Goal: Transaction & Acquisition: Subscribe to service/newsletter

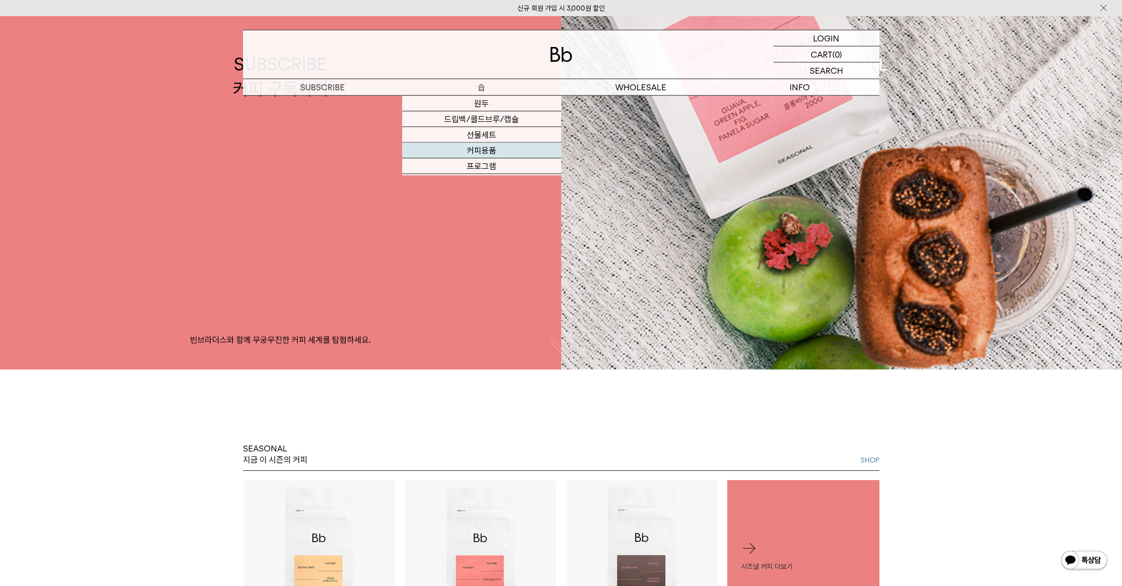
scroll to position [263, 0]
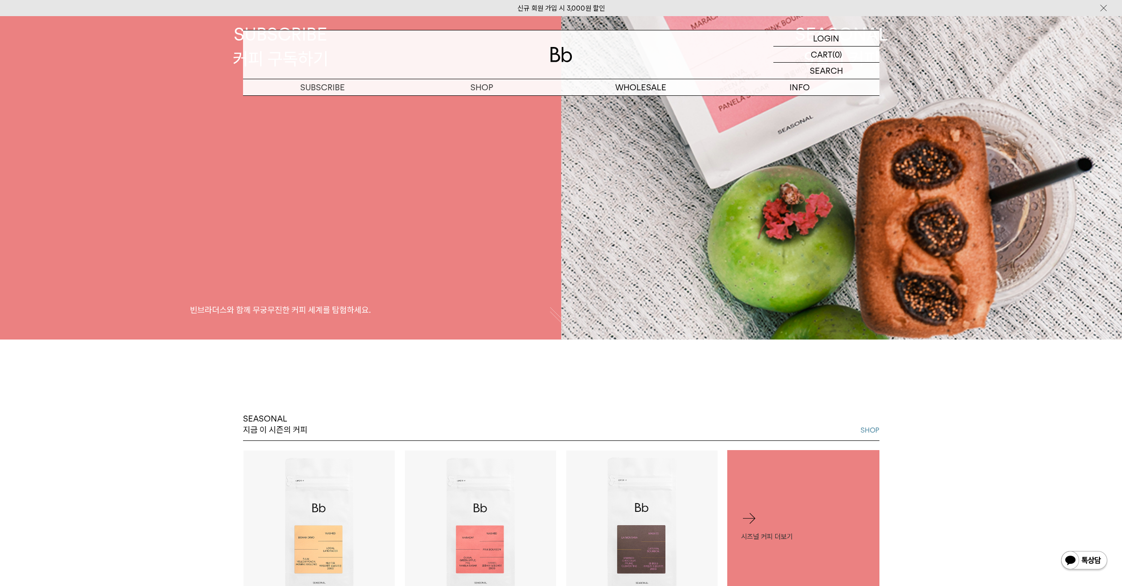
drag, startPoint x: 291, startPoint y: 159, endPoint x: 296, endPoint y: 154, distance: 6.6
click at [292, 158] on link "SUBSCRIBE 커피 구독하기 빈브라더스와 함께 무궁무진한 커피 세계를 탐험하세요." at bounding box center [280, 46] width 561 height 586
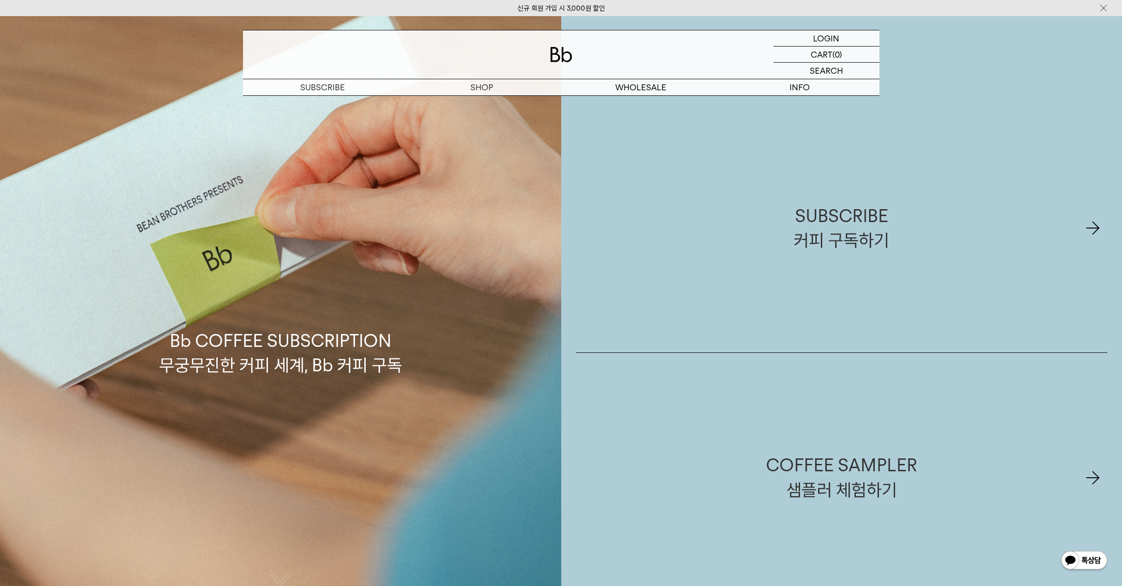
click at [855, 231] on div "SUBSCRIBE 커피 구독하기" at bounding box center [841, 228] width 95 height 49
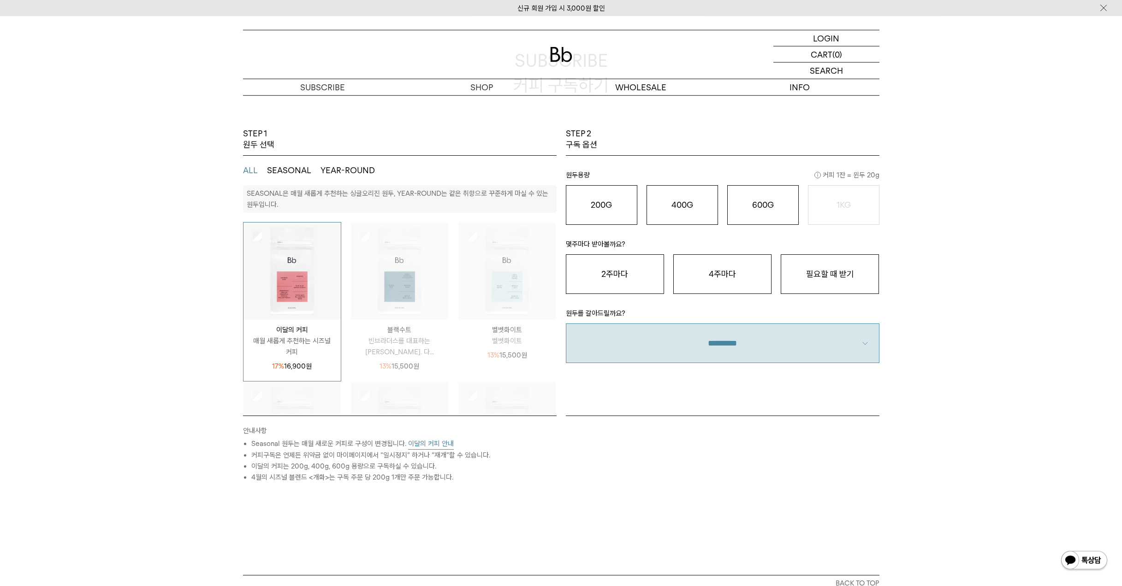
scroll to position [105, 0]
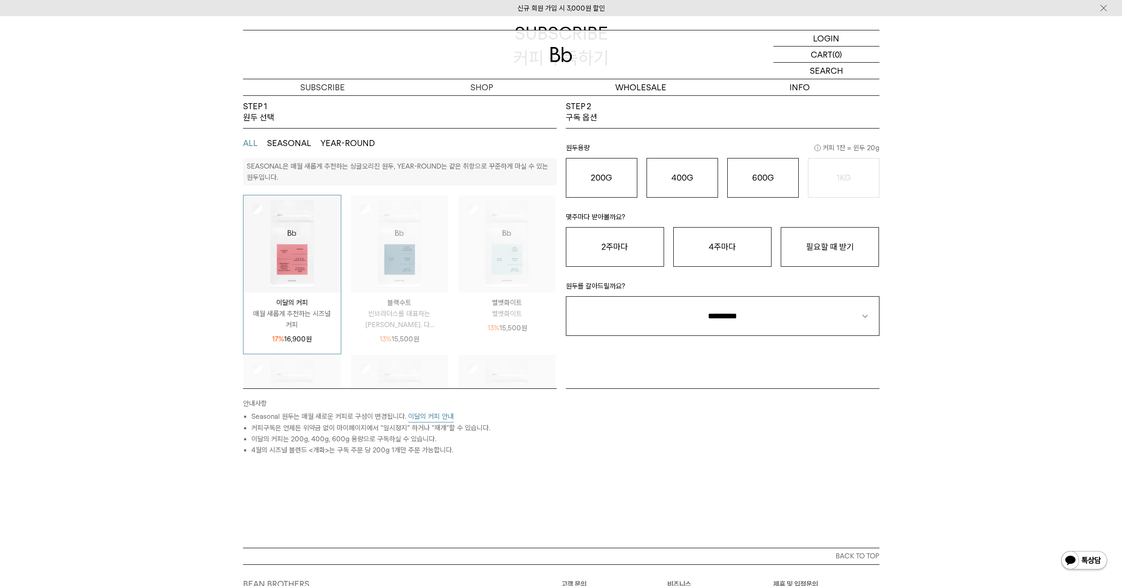
drag, startPoint x: 430, startPoint y: 419, endPoint x: 405, endPoint y: 422, distance: 25.2
click at [418, 414] on button "이달의 커피 안내" at bounding box center [431, 417] width 46 height 12
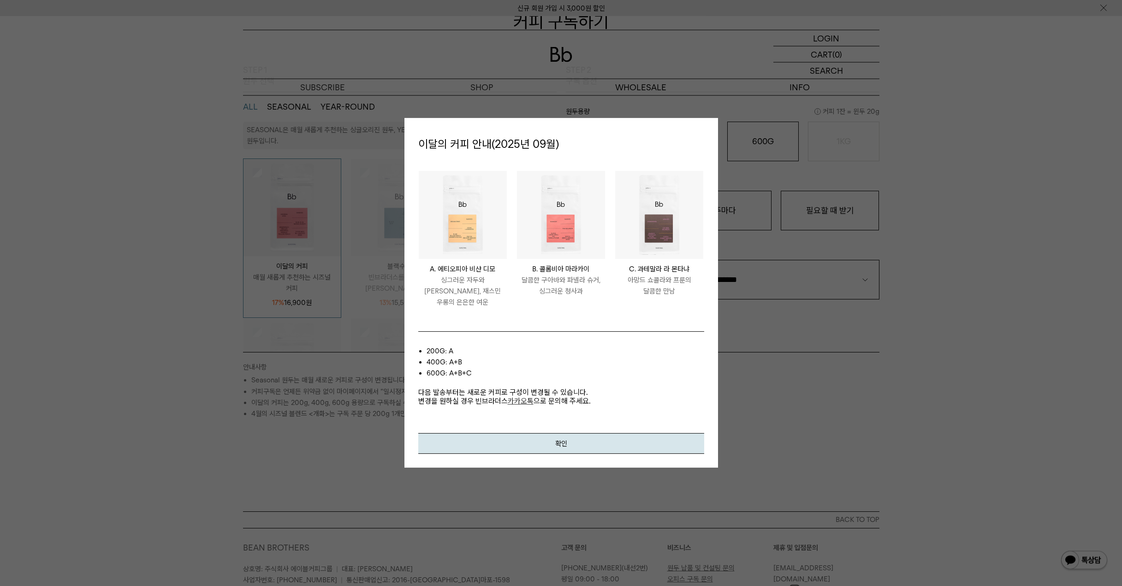
scroll to position [158, 0]
click at [517, 440] on button "확인" at bounding box center [561, 443] width 286 height 21
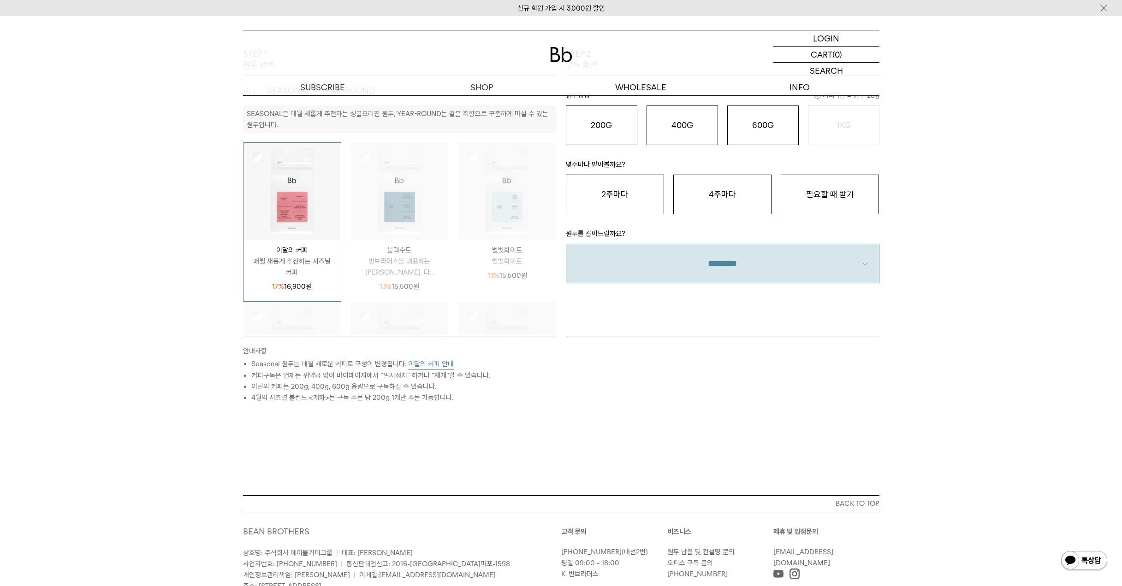
scroll to position [53, 0]
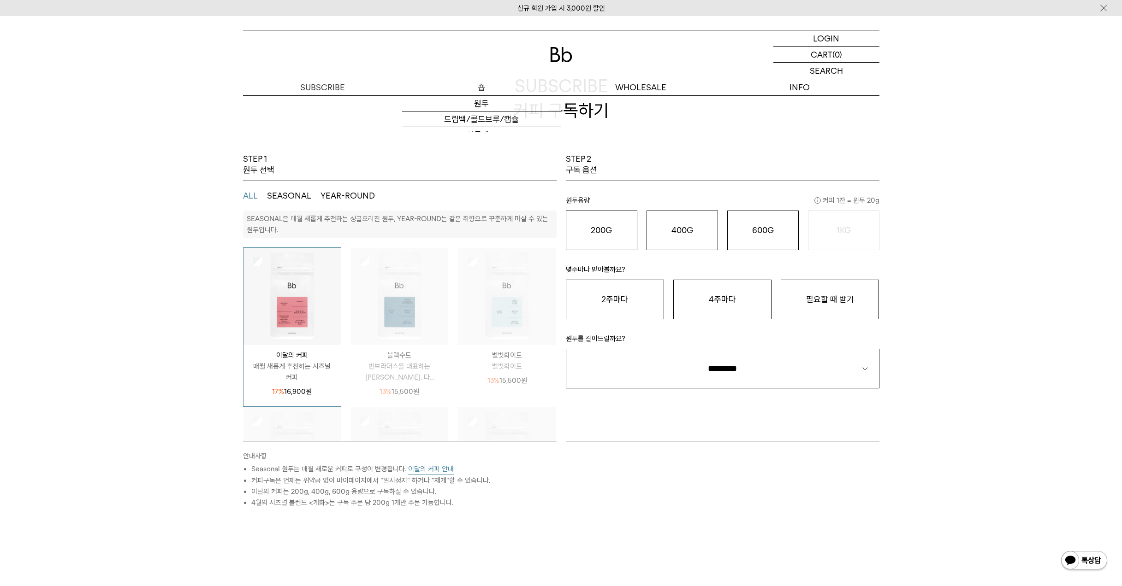
click at [486, 90] on p "숍" at bounding box center [481, 87] width 159 height 16
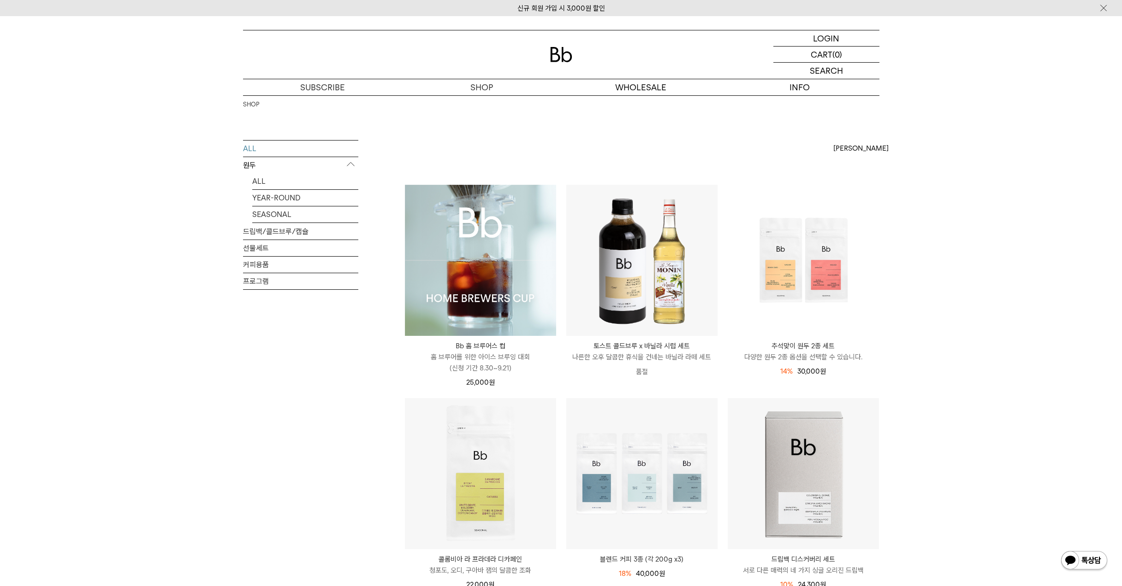
click at [493, 262] on img at bounding box center [480, 260] width 151 height 151
